Goal: Information Seeking & Learning: Learn about a topic

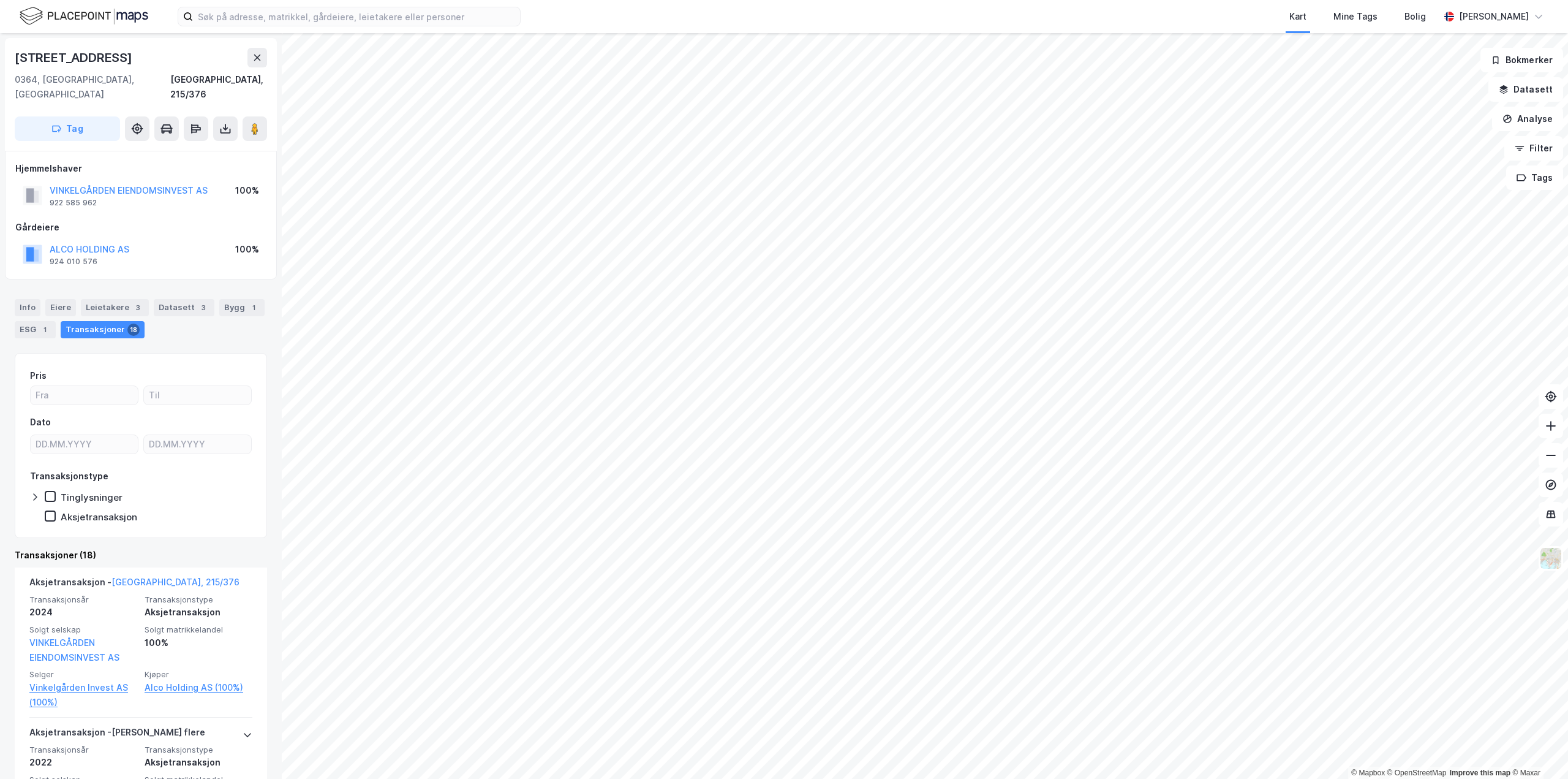
drag, startPoint x: 182, startPoint y: 178, endPoint x: 173, endPoint y: 207, distance: 30.4
click at [173, 207] on div "Hjemmelshaver VINKELGÅRDEN EIENDOMSINVEST AS 922 585 962 100% Gårdeiere ALCO HO…" at bounding box center [141, 214] width 251 height 108
click at [0, 0] on button "ALCO HOLDING AS" at bounding box center [0, 0] width 0 height 0
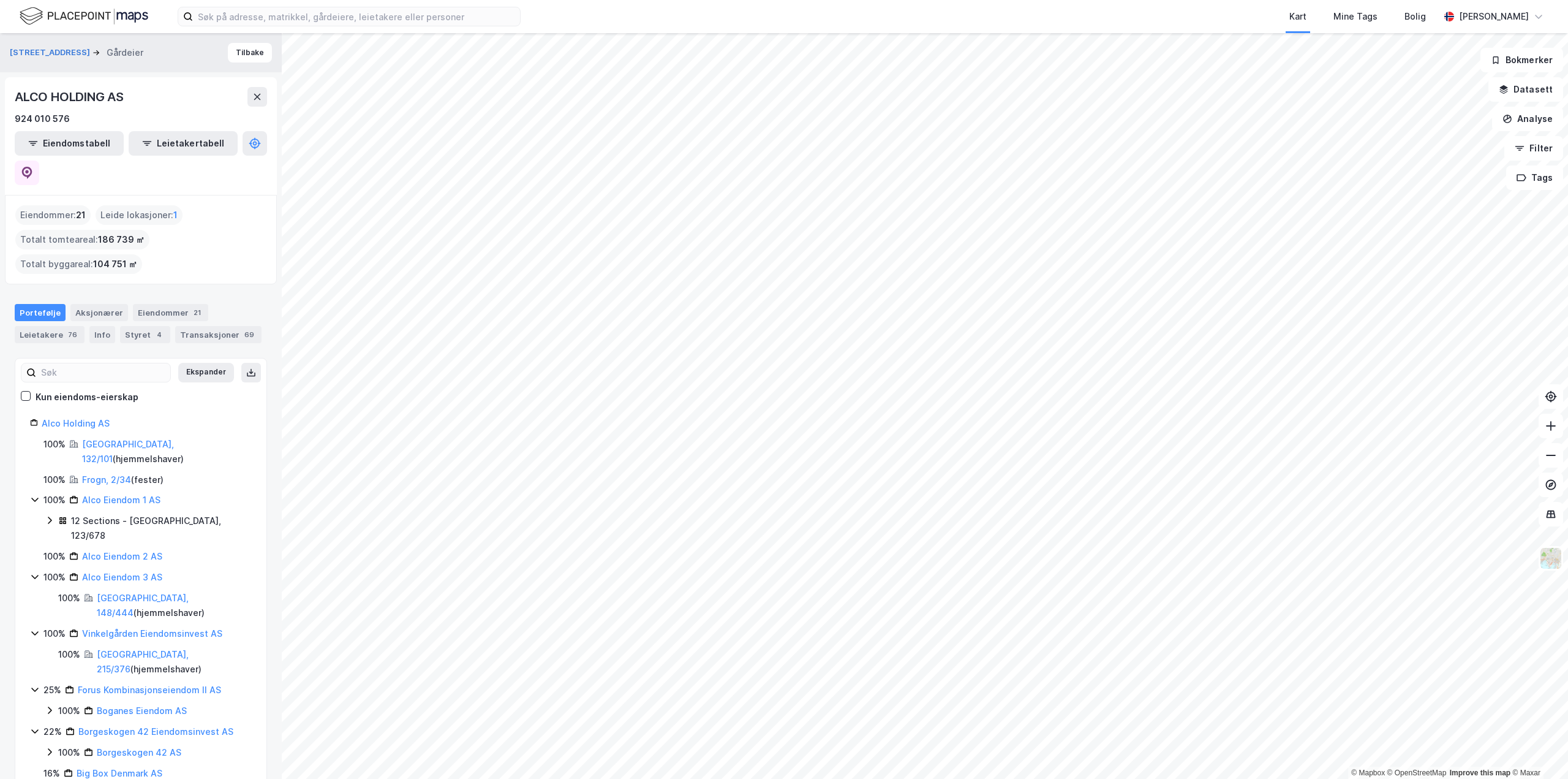
click at [882, 778] on html "Kart Mine Tags Bolig [PERSON_NAME] © Mapbox © OpenStreetMap Improve this map © …" at bounding box center [784, 389] width 1568 height 779
